Goal: Navigation & Orientation: Understand site structure

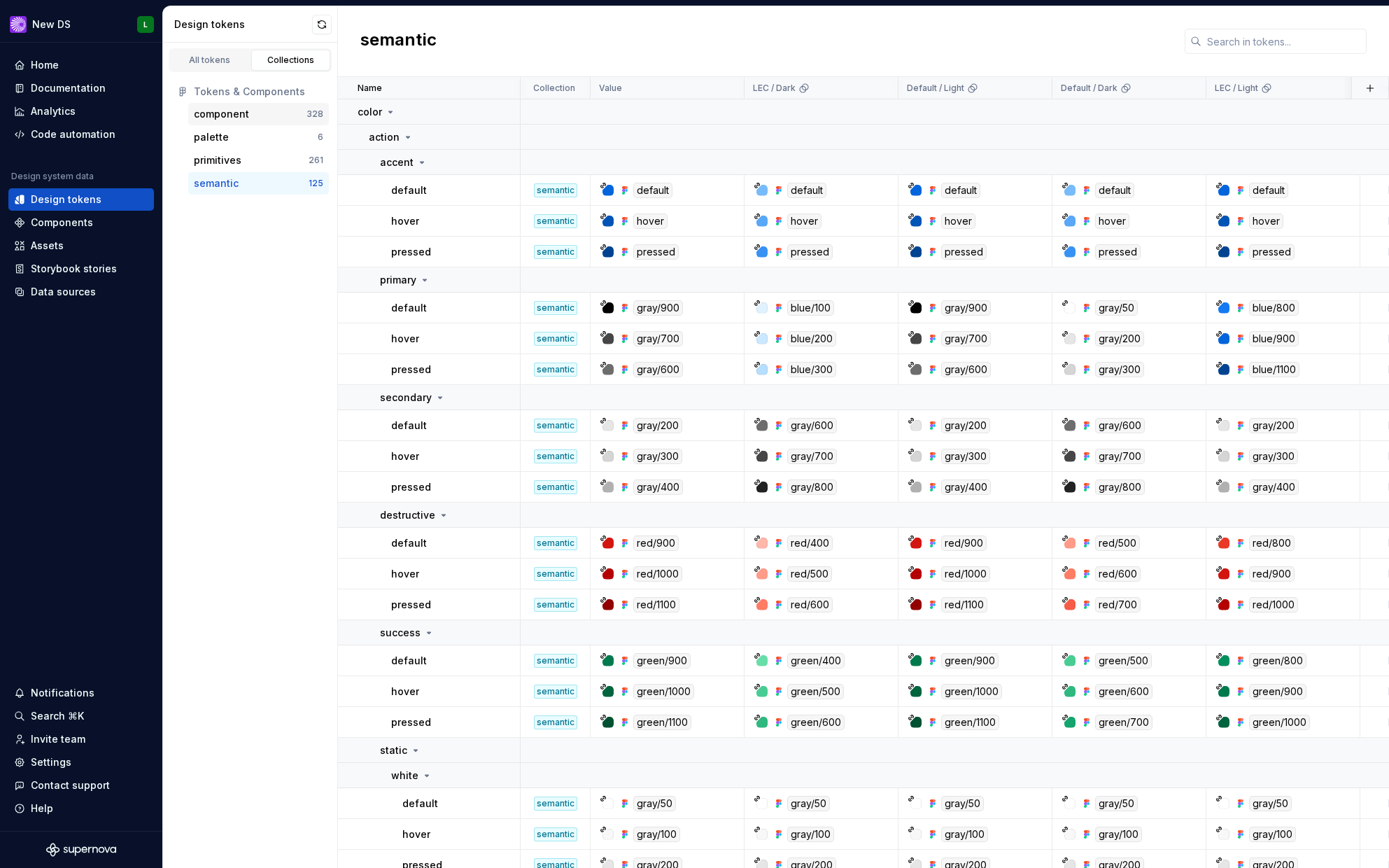
click at [251, 121] on div "component 328" at bounding box center [259, 114] width 141 height 22
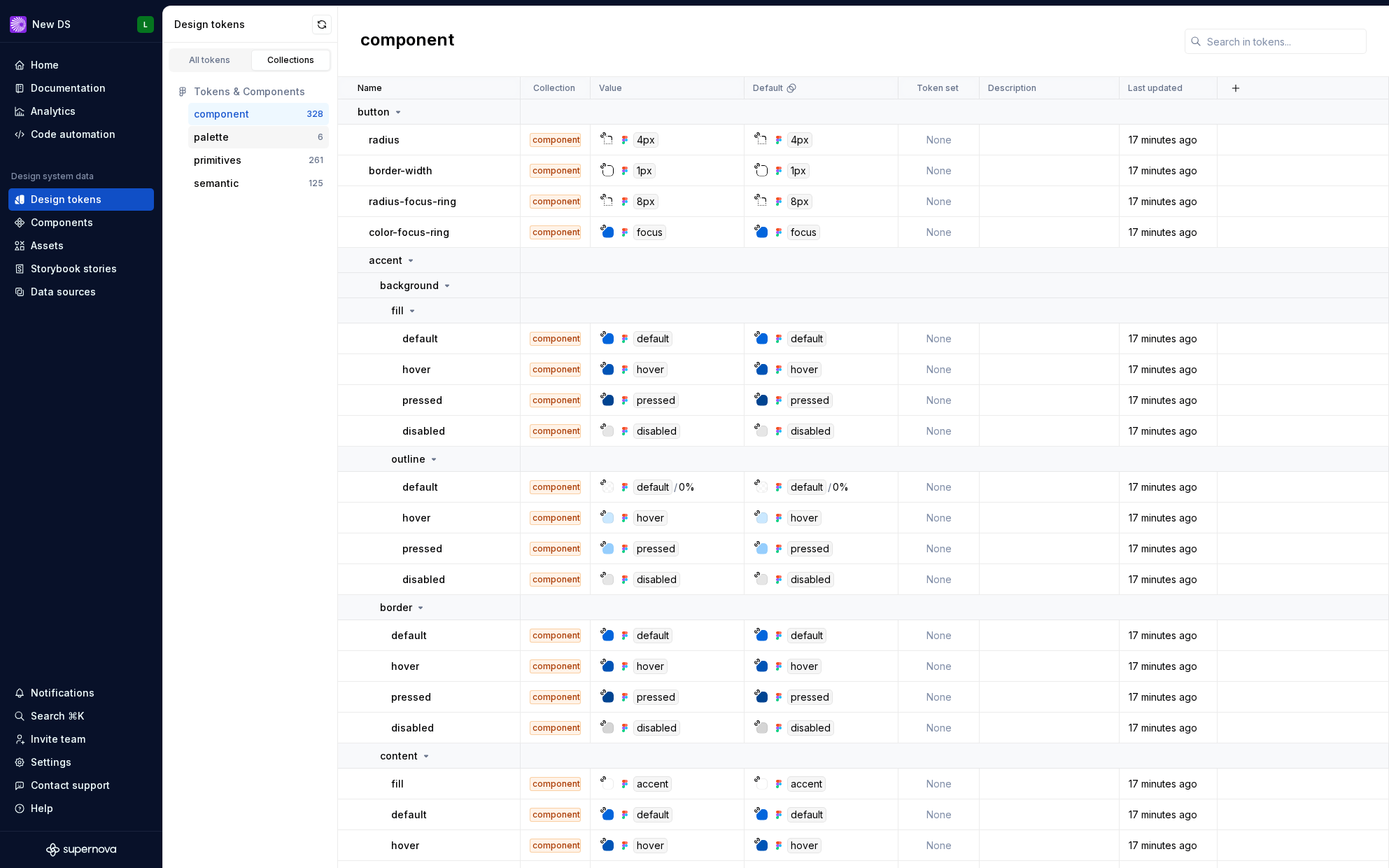
click at [247, 136] on div "palette" at bounding box center [256, 137] width 124 height 14
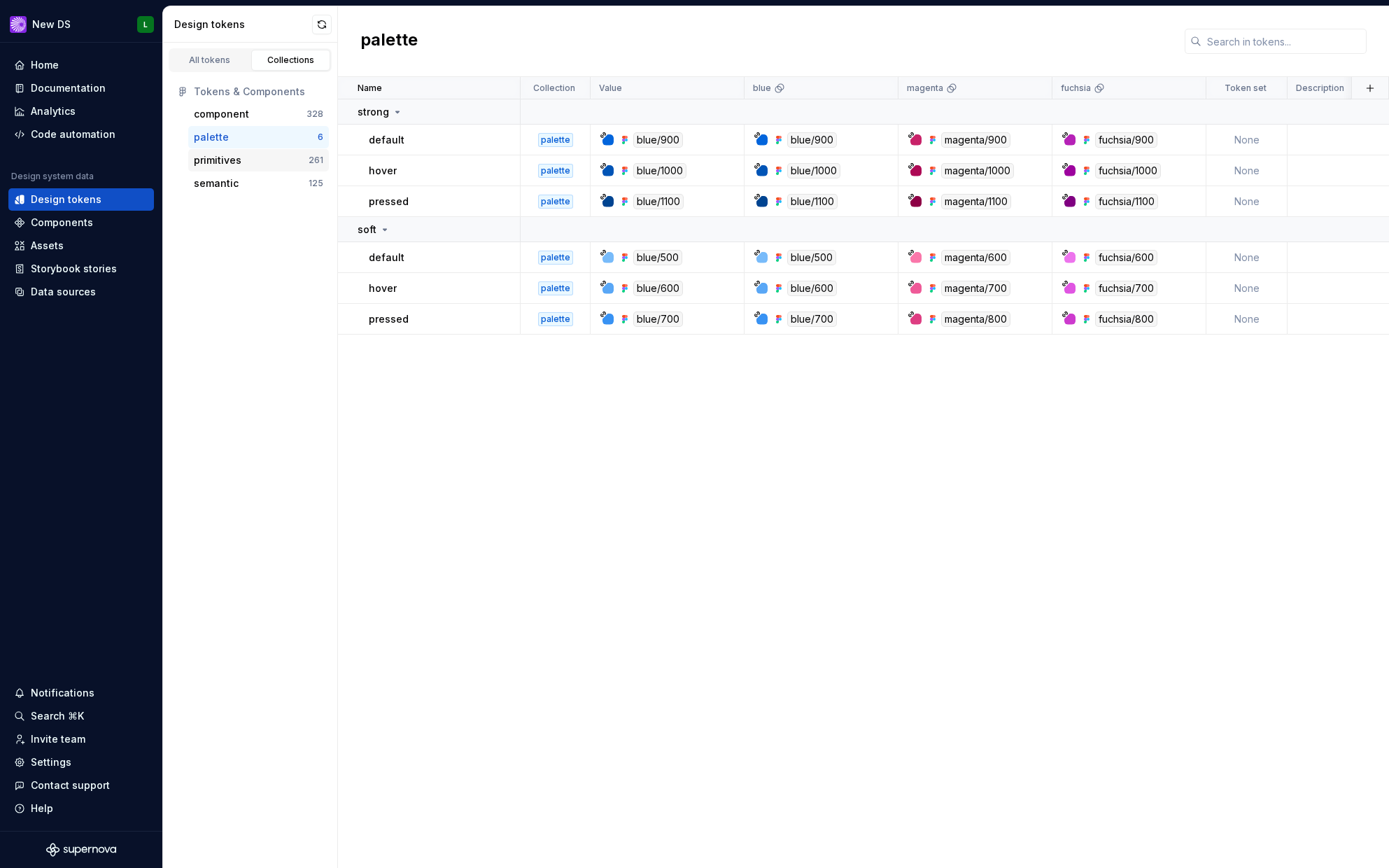
click at [247, 154] on div "primitives" at bounding box center [251, 160] width 115 height 14
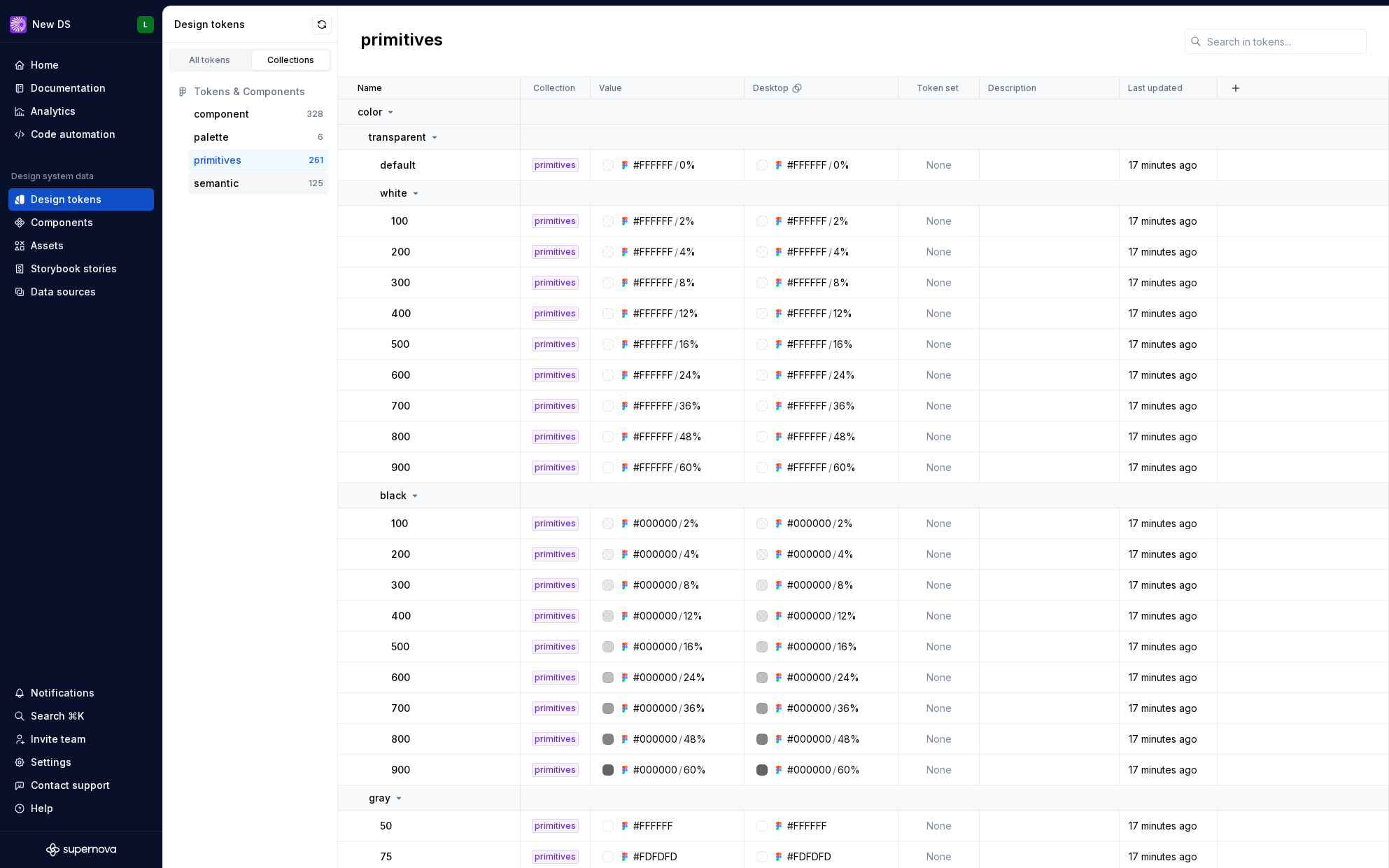
click at [243, 187] on div "semantic" at bounding box center [251, 183] width 115 height 14
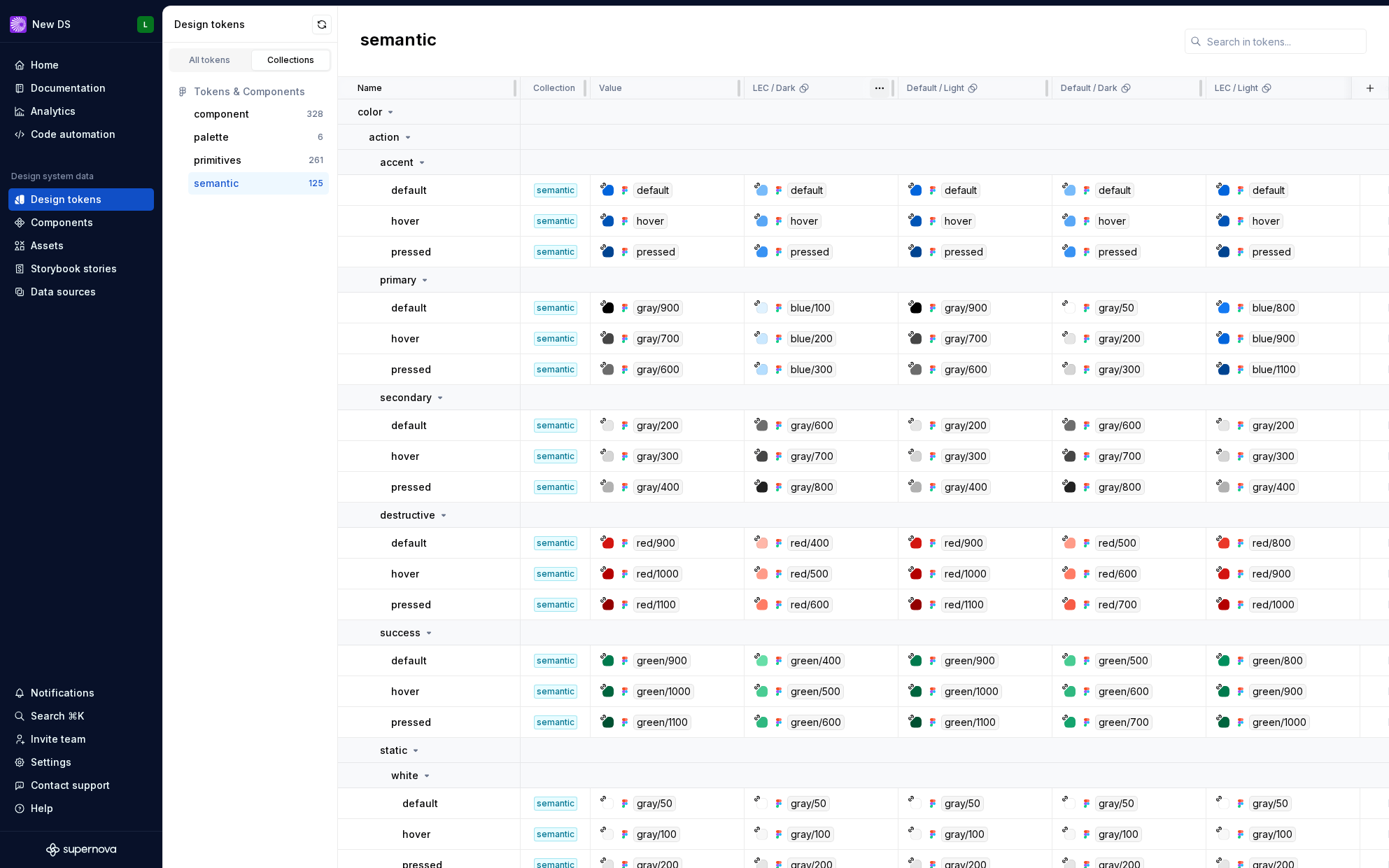
drag, startPoint x: 830, startPoint y: 87, endPoint x: 873, endPoint y: 88, distance: 43.0
click at [873, 88] on div "LEC / Dark" at bounding box center [821, 88] width 136 height 11
drag, startPoint x: 865, startPoint y: 89, endPoint x: 1110, endPoint y: 90, distance: 245.0
click at [1109, 90] on tr "Name Collection Value LEC / Dark Default / Light Default / Dark LEC / Light Tok…" at bounding box center [1027, 88] width 1379 height 22
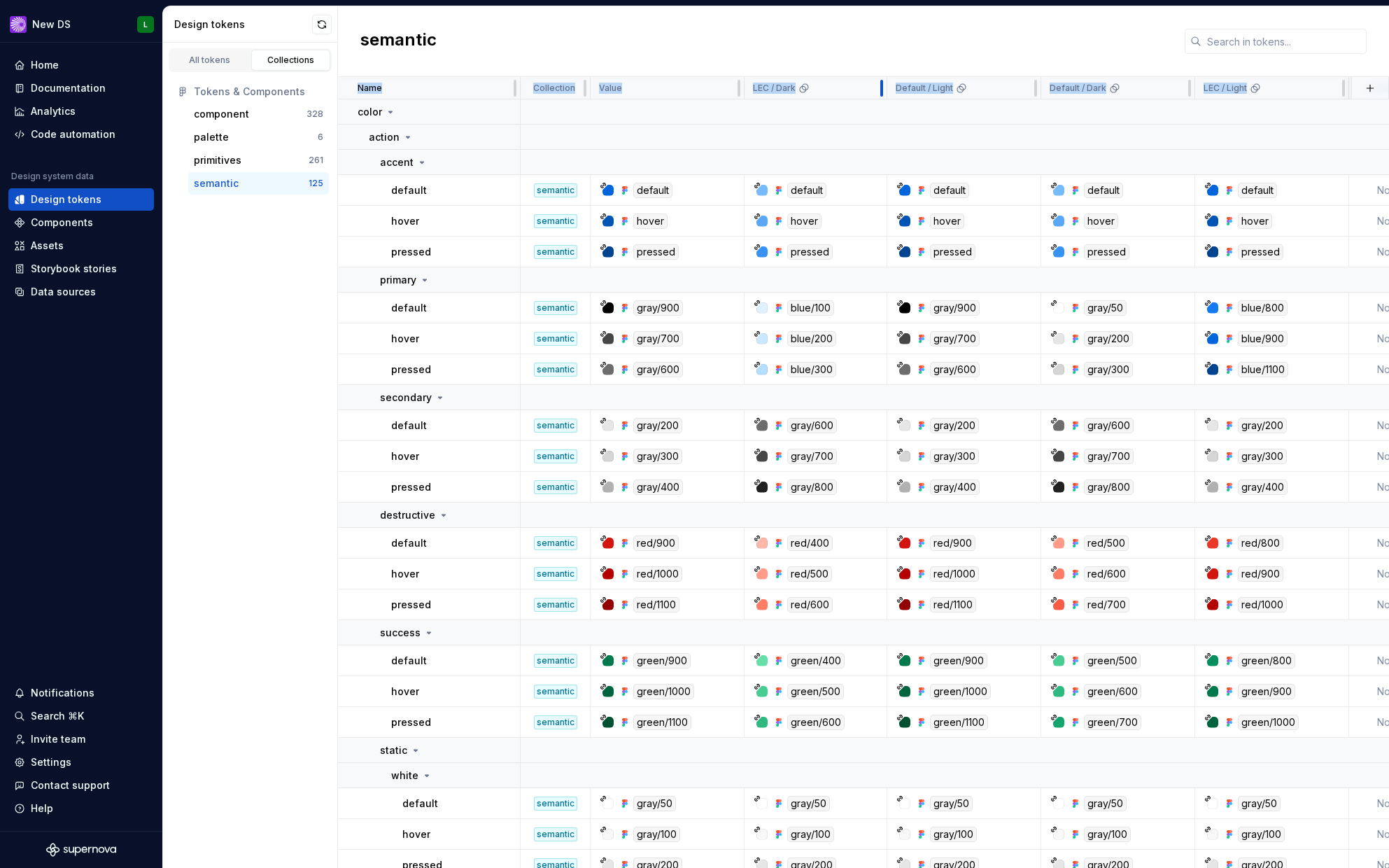
drag, startPoint x: 892, startPoint y: 91, endPoint x: 874, endPoint y: 90, distance: 18.0
click at [858, 87] on span at bounding box center [869, 88] width 37 height 22
click at [865, 87] on html "New DS L Home Documentation Analytics Code automation Design system data Design…" at bounding box center [694, 434] width 1389 height 868
click at [690, 86] on html "New DS L Home Documentation Analytics Code automation Design system data Design…" at bounding box center [694, 434] width 1389 height 868
click at [645, 87] on div "Value" at bounding box center [667, 88] width 136 height 11
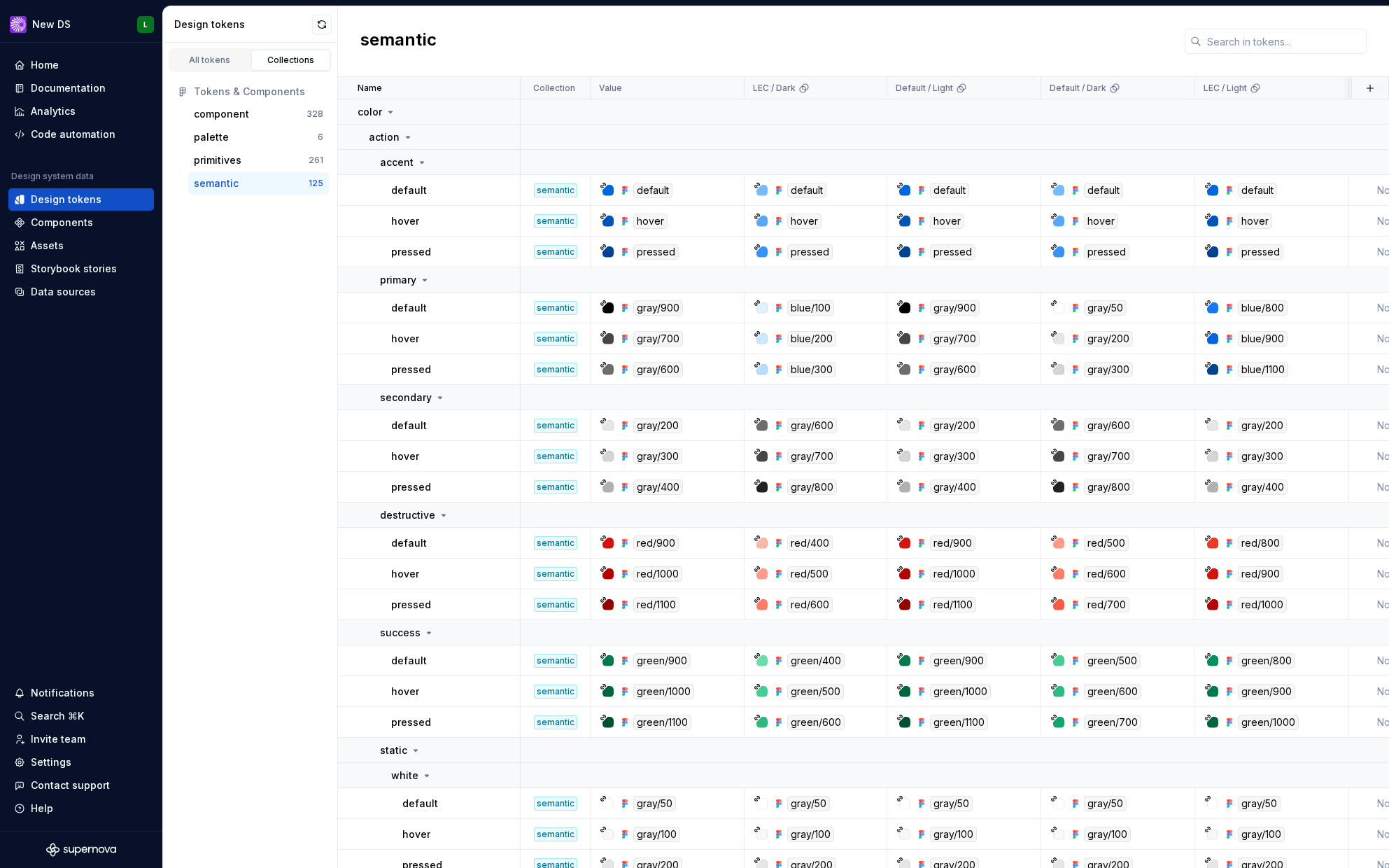
click at [658, 65] on div "semantic" at bounding box center [863, 41] width 1051 height 71
click at [636, 85] on div "Value" at bounding box center [667, 88] width 136 height 11
click at [246, 159] on div "primitives" at bounding box center [251, 160] width 115 height 14
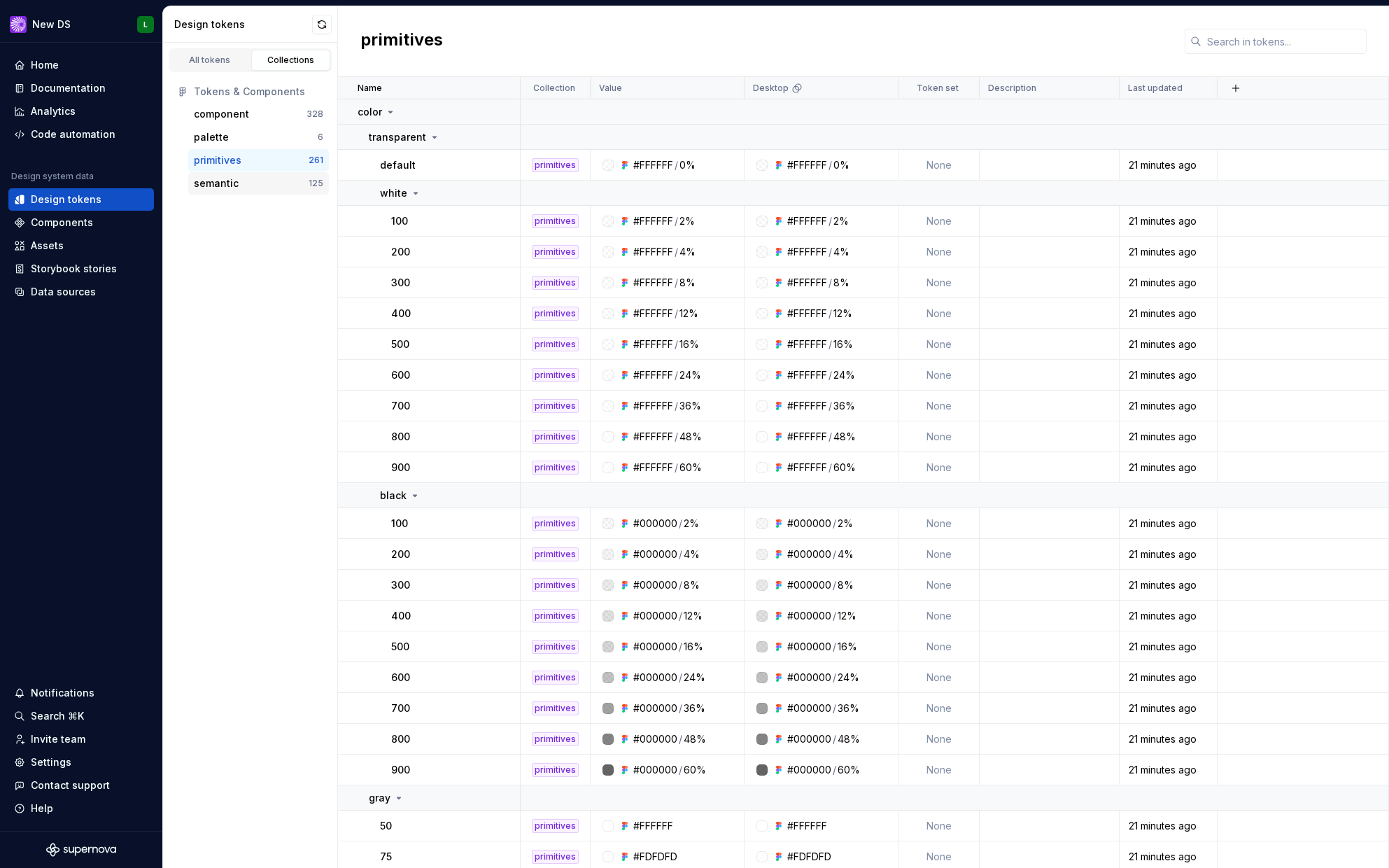
click at [251, 181] on div "semantic" at bounding box center [251, 183] width 115 height 14
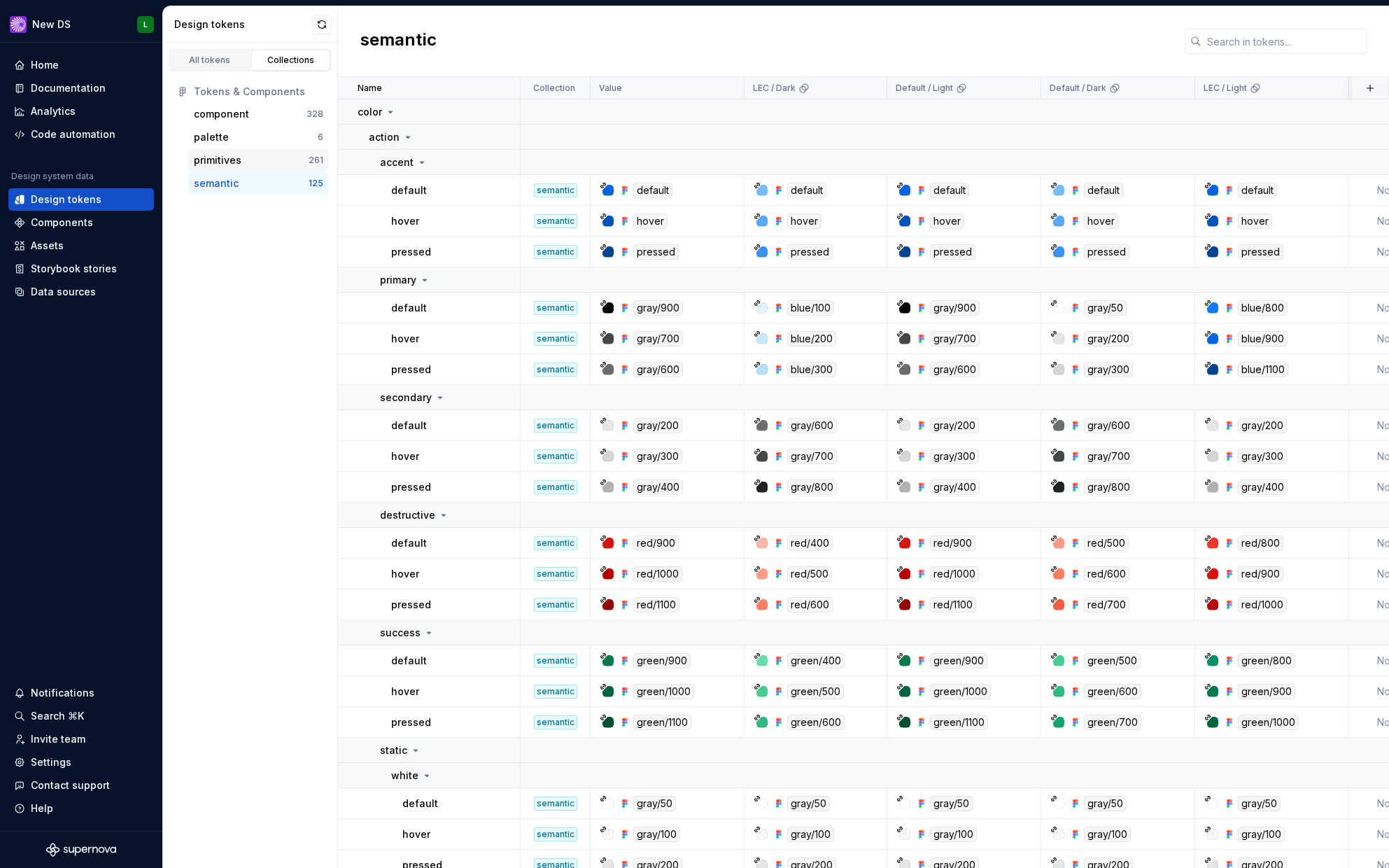
click at [254, 163] on div "primitives" at bounding box center [251, 160] width 115 height 14
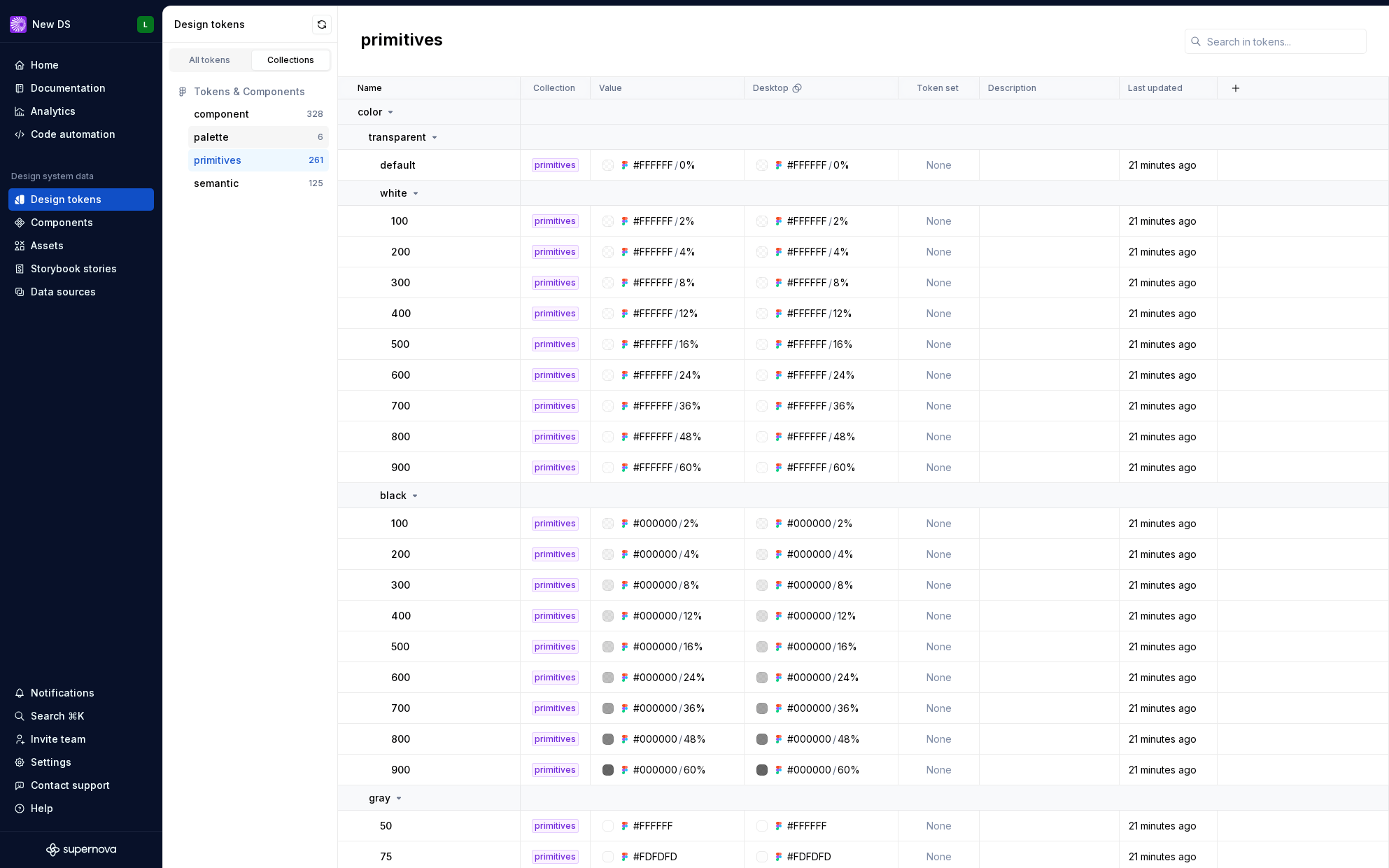
click at [257, 140] on div "palette" at bounding box center [256, 137] width 124 height 14
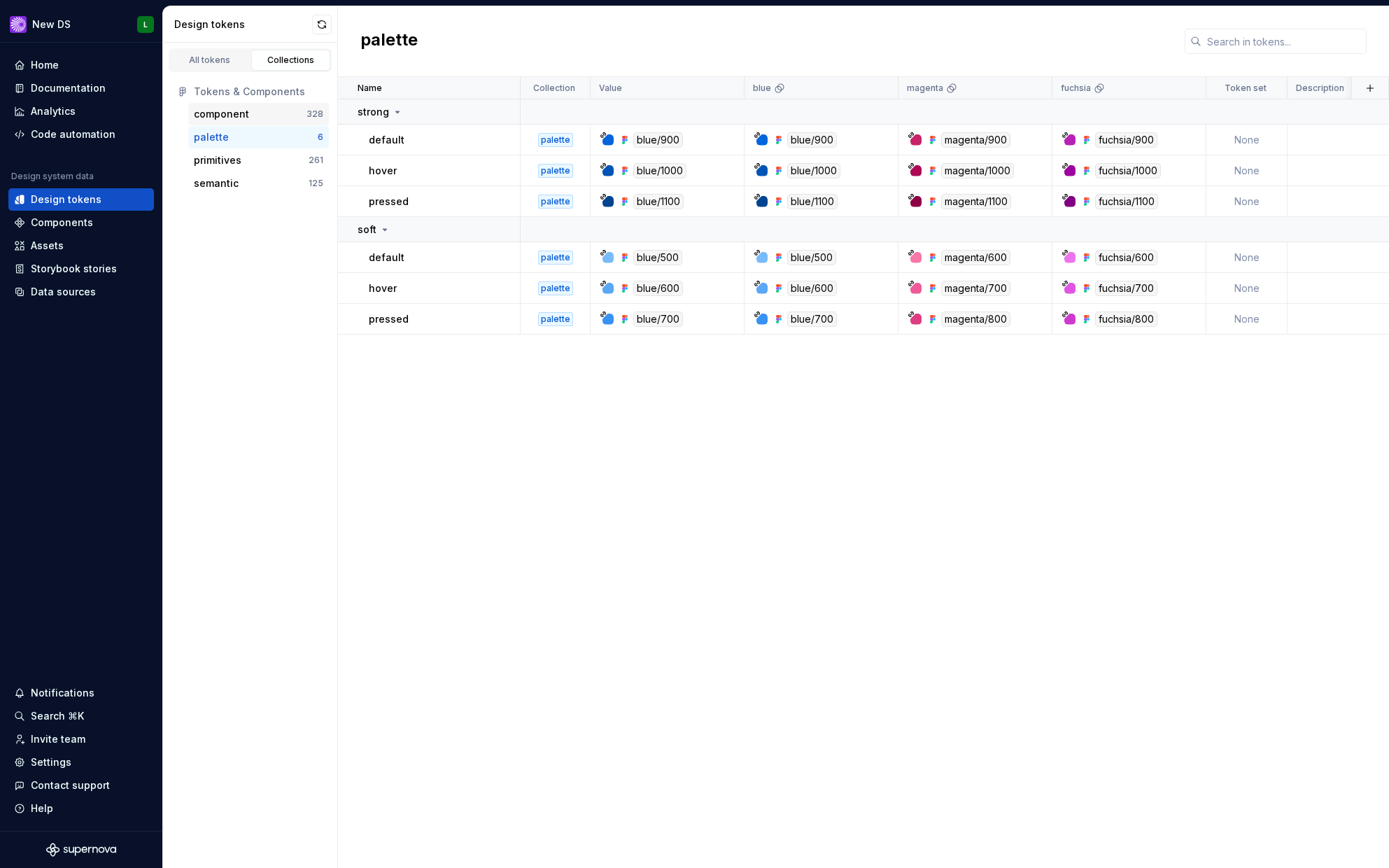
click at [257, 119] on div "component" at bounding box center [251, 114] width 113 height 14
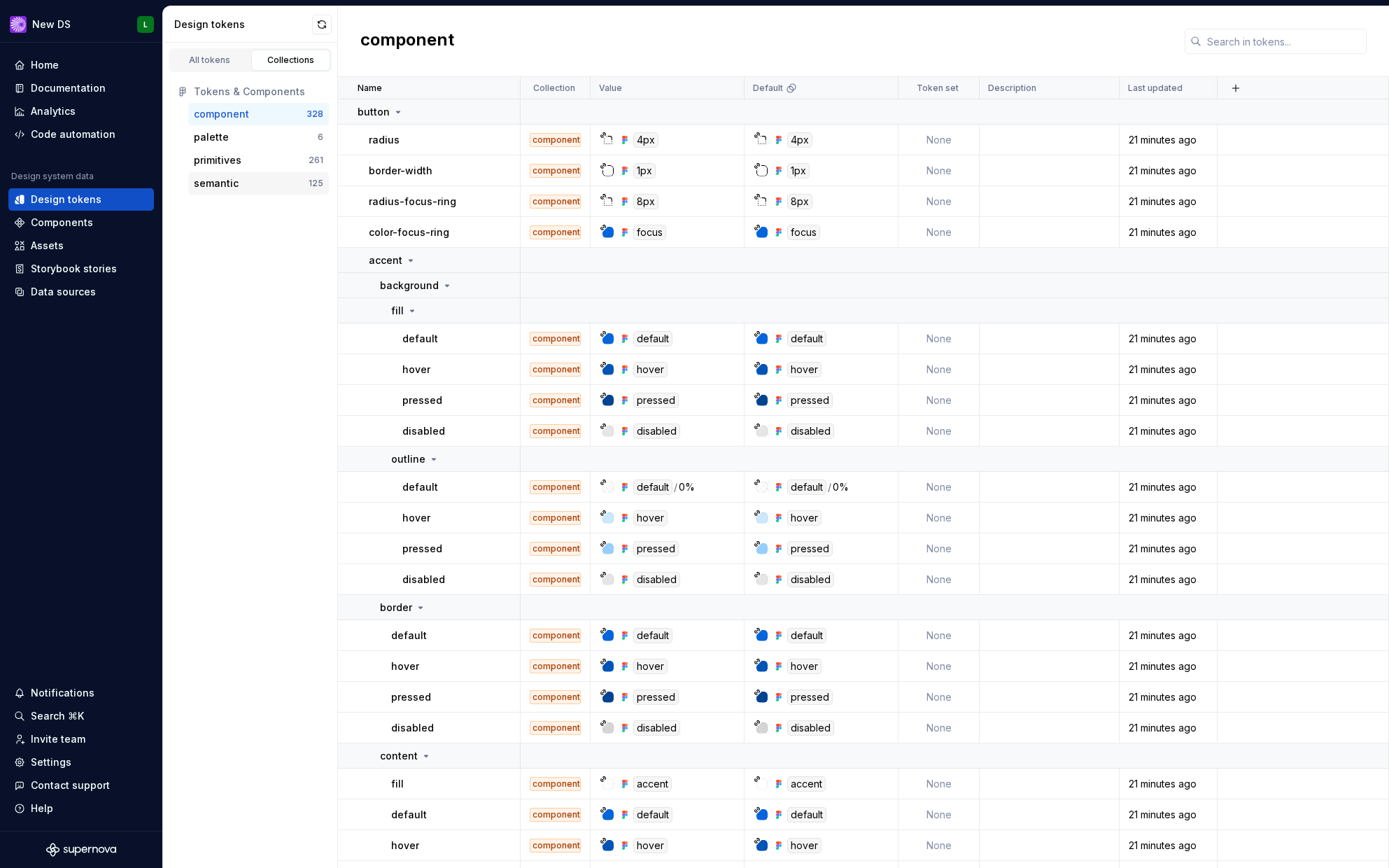
click at [250, 178] on div "semantic" at bounding box center [251, 183] width 115 height 14
